Goal: Task Accomplishment & Management: Complete application form

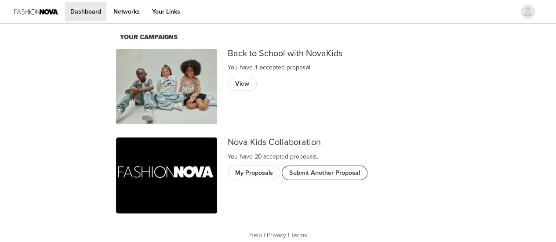
click at [303, 170] on button "Submit Another Proposal" at bounding box center [325, 173] width 86 height 14
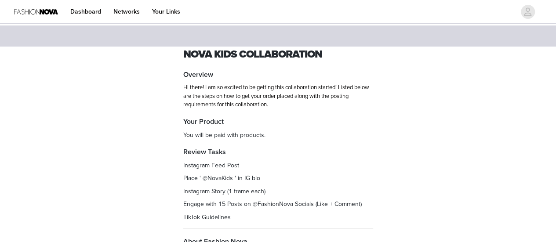
scroll to position [130, 0]
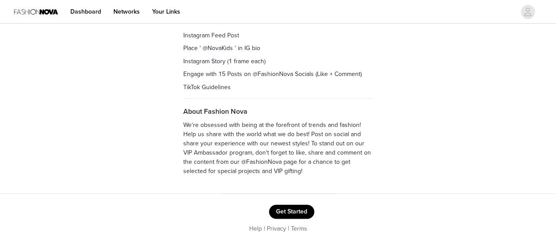
click at [309, 206] on button "Get Started" at bounding box center [291, 212] width 45 height 14
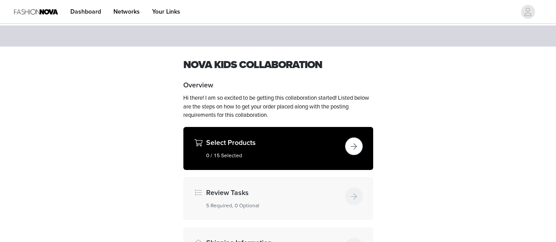
click at [351, 151] on button "button" at bounding box center [354, 147] width 18 height 18
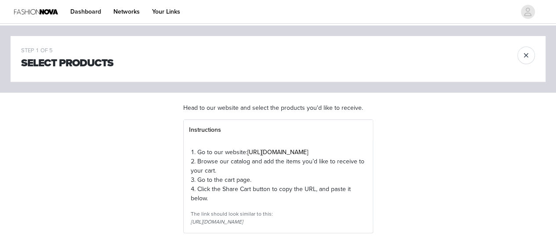
scroll to position [137, 0]
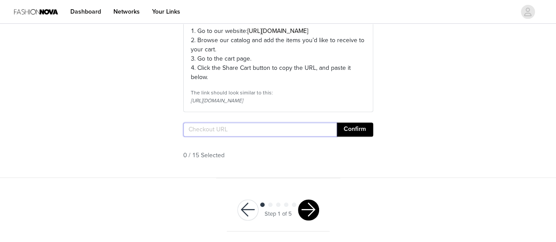
click at [282, 134] on input "text" at bounding box center [259, 130] width 153 height 14
paste input "https://www.fashionnova.com/pages/shared-cart/39289510133884:1,39293264265340:1…"
type input "https://www.fashionnova.com/pages/shared-cart/39289510133884:1,39293264265340:1…"
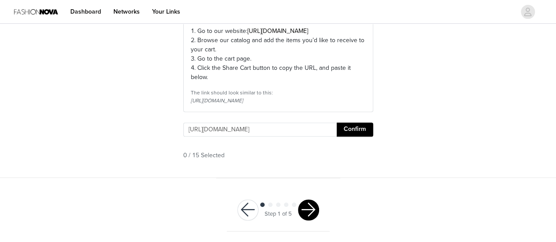
click at [337, 133] on button "Confirm" at bounding box center [355, 130] width 36 height 14
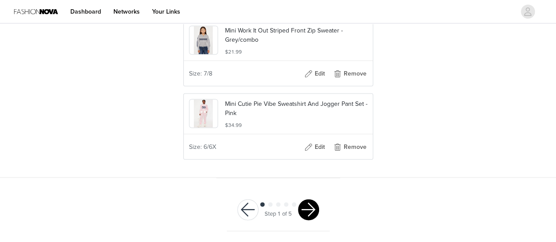
click at [310, 206] on button "button" at bounding box center [308, 209] width 21 height 21
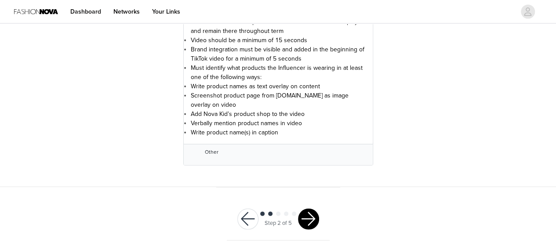
scroll to position [1009, 0]
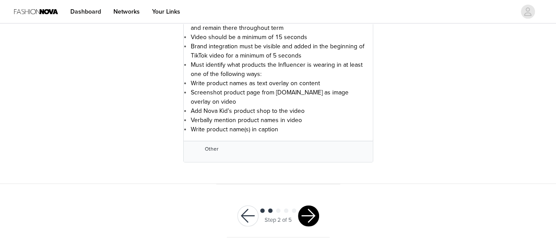
click at [311, 208] on button "button" at bounding box center [308, 216] width 21 height 21
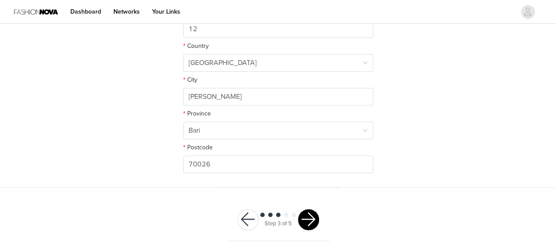
scroll to position [301, 0]
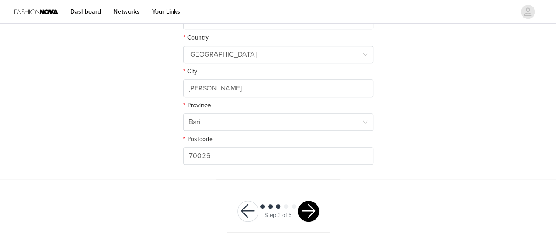
click at [313, 213] on button "button" at bounding box center [308, 211] width 21 height 21
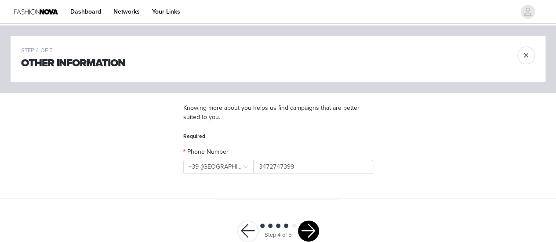
click at [308, 229] on button "button" at bounding box center [308, 231] width 21 height 21
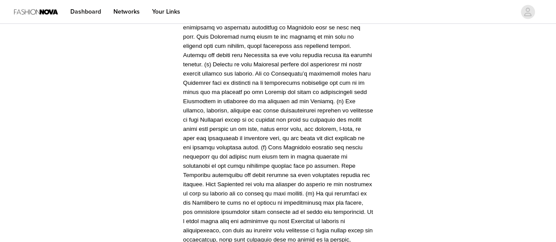
scroll to position [2143, 0]
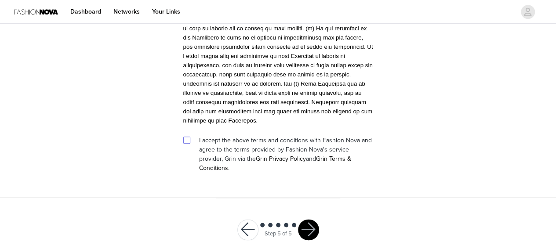
click at [184, 137] on input "checkbox" at bounding box center [186, 140] width 6 height 6
checkbox input "true"
click at [310, 219] on button "button" at bounding box center [308, 229] width 21 height 21
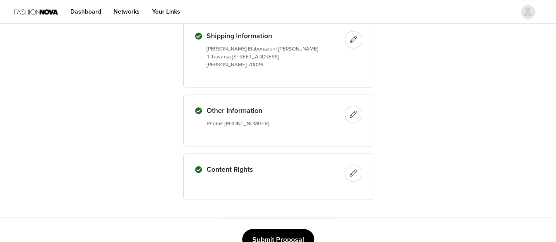
scroll to position [645, 0]
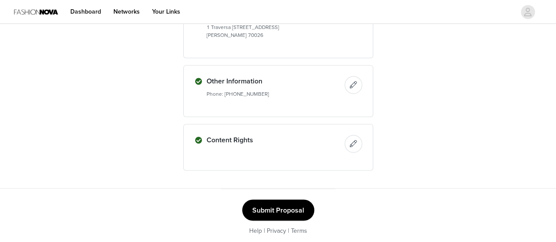
click at [265, 211] on button "Submit Proposal" at bounding box center [278, 209] width 72 height 21
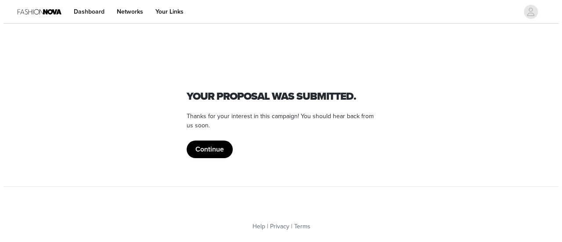
scroll to position [0, 0]
